Goal: Go to known website: Go to known website

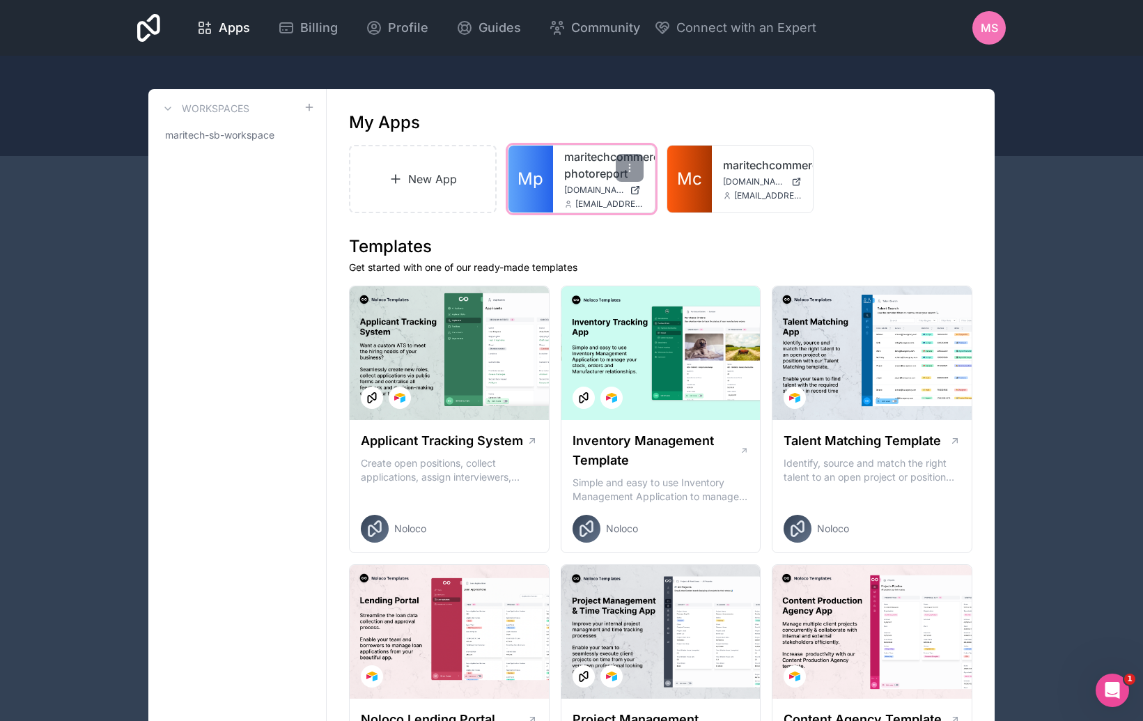
click at [548, 181] on link "Mp" at bounding box center [530, 179] width 45 height 67
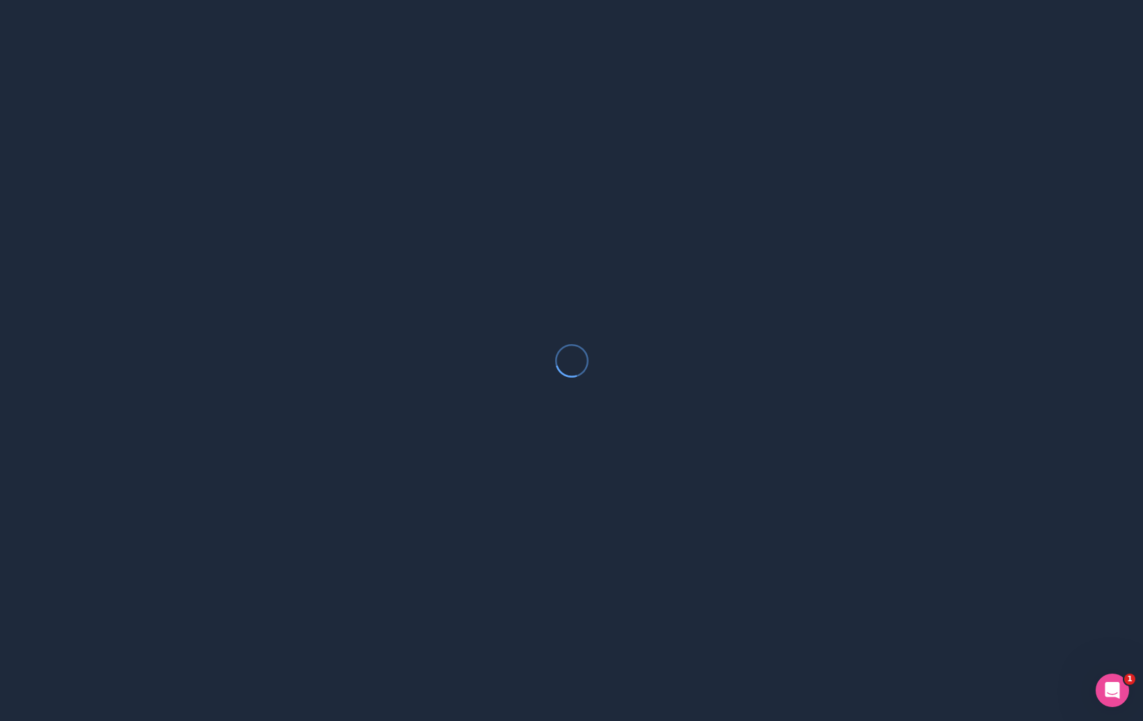
click at [548, 181] on div at bounding box center [571, 360] width 1143 height 721
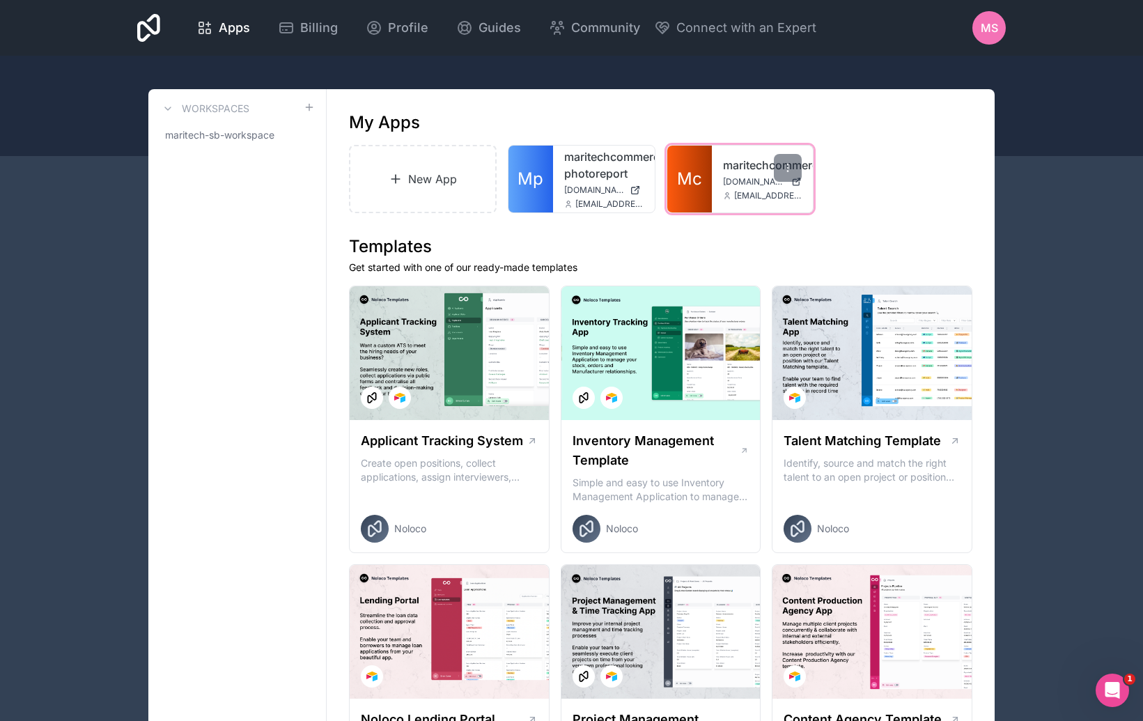
click at [738, 186] on span "[DOMAIN_NAME]" at bounding box center [754, 181] width 63 height 11
